Goal: Transaction & Acquisition: Purchase product/service

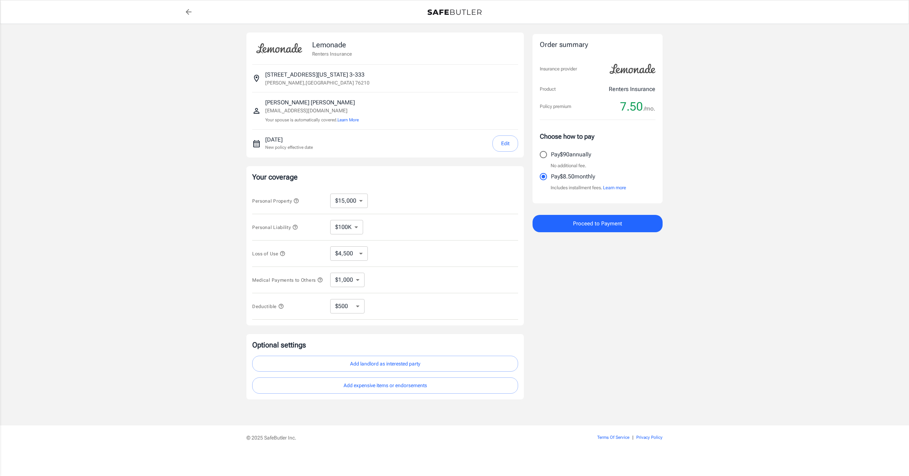
select select "15000"
select select "500"
click at [343, 202] on select "$10,000 $15,000 $20,000 $25,000 $30,000 $40,000 $50,000 $100K $150K $200K $250K" at bounding box center [349, 201] width 38 height 14
select select "20000"
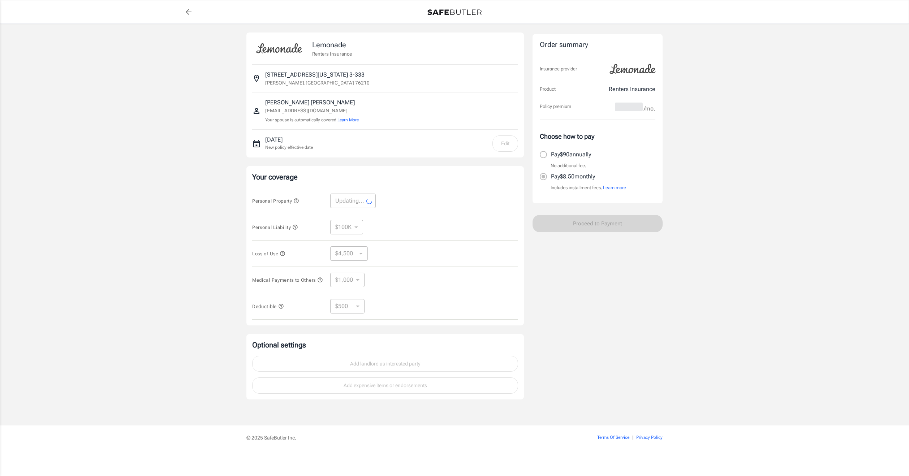
select select "20000"
select select "6000"
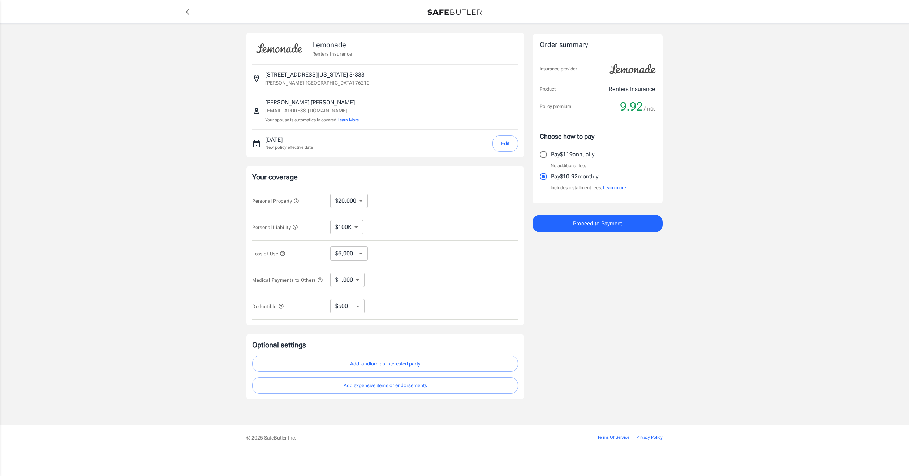
click at [544, 152] on input "Pay $119 annually" at bounding box center [543, 154] width 15 height 15
radio input "true"
click at [584, 224] on span "Proceed to Payment" at bounding box center [597, 223] width 49 height 9
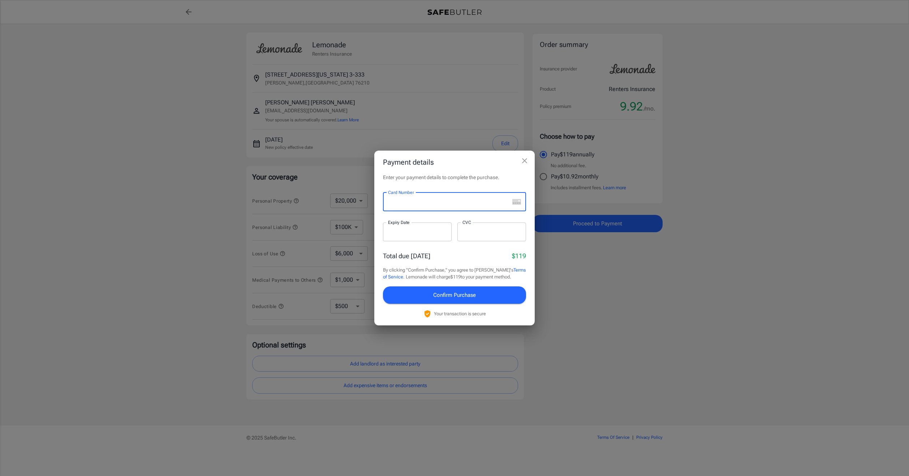
click at [527, 161] on icon "close" at bounding box center [524, 161] width 9 height 9
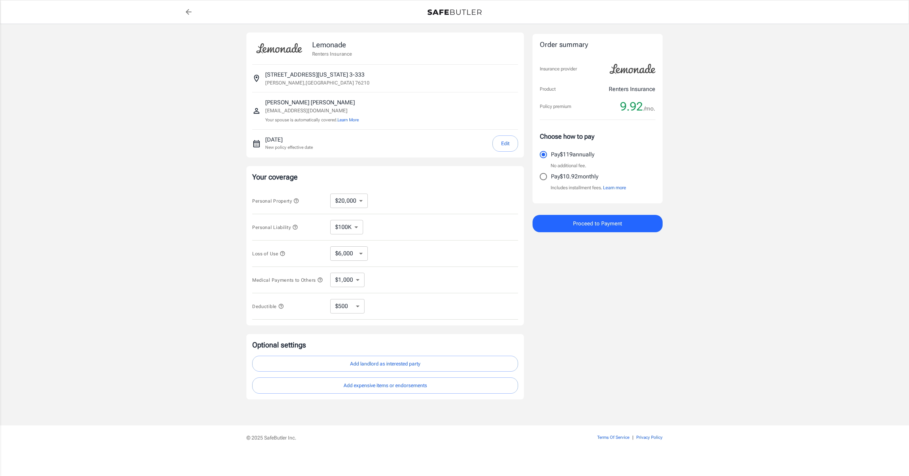
click at [310, 112] on p "seattlesquirrel04@gmail.com" at bounding box center [312, 111] width 94 height 8
click at [317, 108] on p "seattlesquirrel04@gmail.com" at bounding box center [312, 111] width 94 height 8
click at [293, 103] on p "Morgan Smith" at bounding box center [312, 102] width 94 height 9
click at [565, 224] on button "Proceed to Payment" at bounding box center [598, 223] width 130 height 17
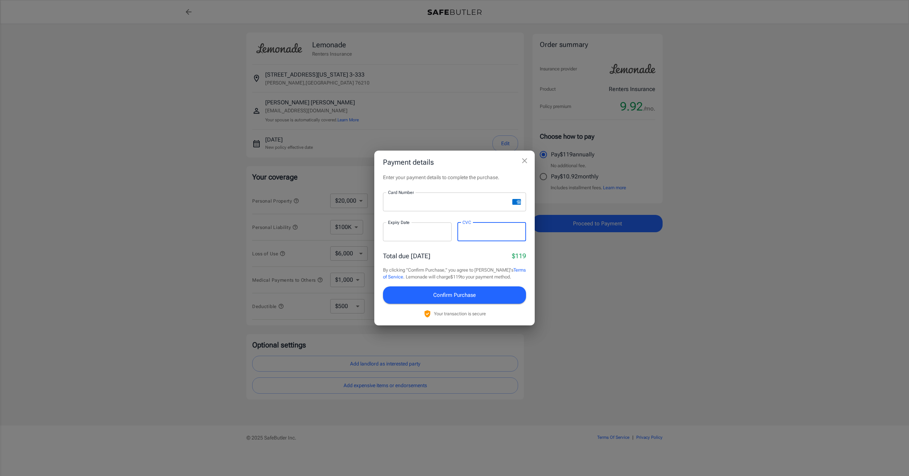
click at [497, 297] on button "Confirm Purchase" at bounding box center [454, 295] width 143 height 17
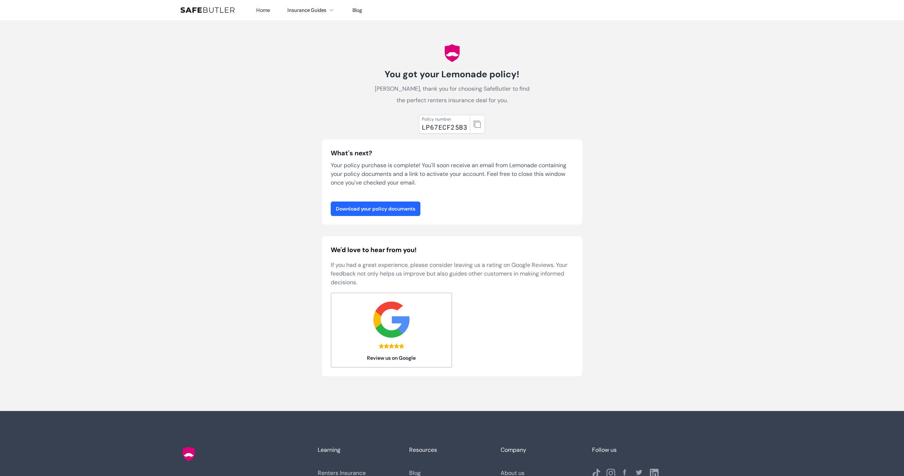
click at [413, 208] on link "Download your policy documents" at bounding box center [376, 209] width 90 height 14
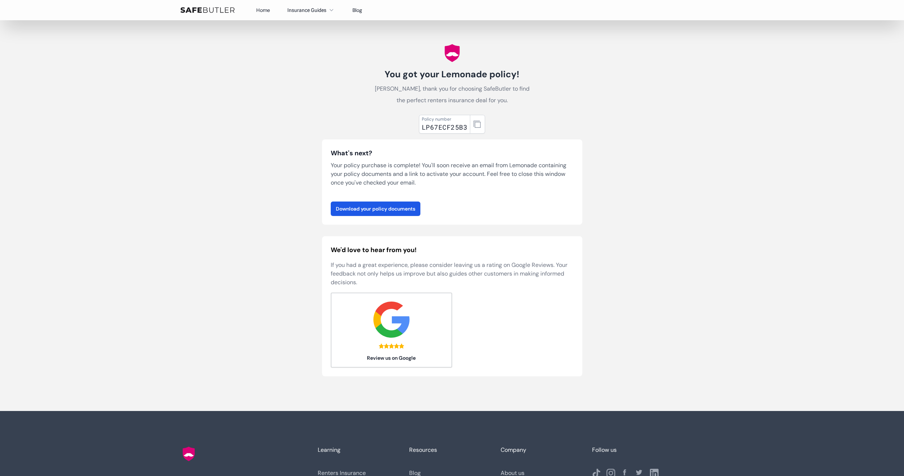
click at [261, 8] on link "Home" at bounding box center [263, 10] width 14 height 7
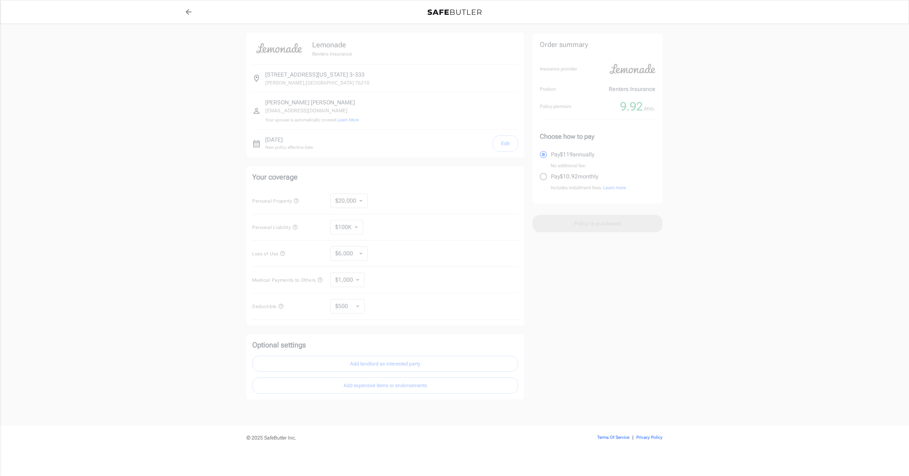
select select "20000"
select select "500"
